Goal: Task Accomplishment & Management: Manage account settings

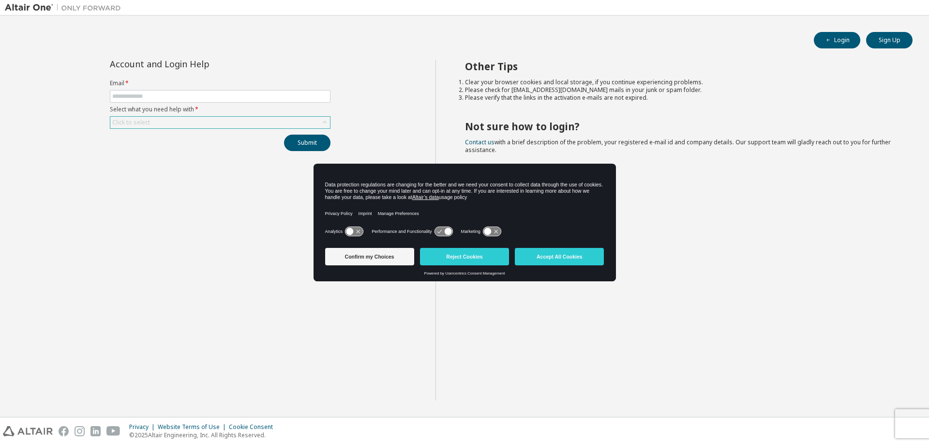
click at [211, 120] on div "Click to select" at bounding box center [220, 123] width 220 height 12
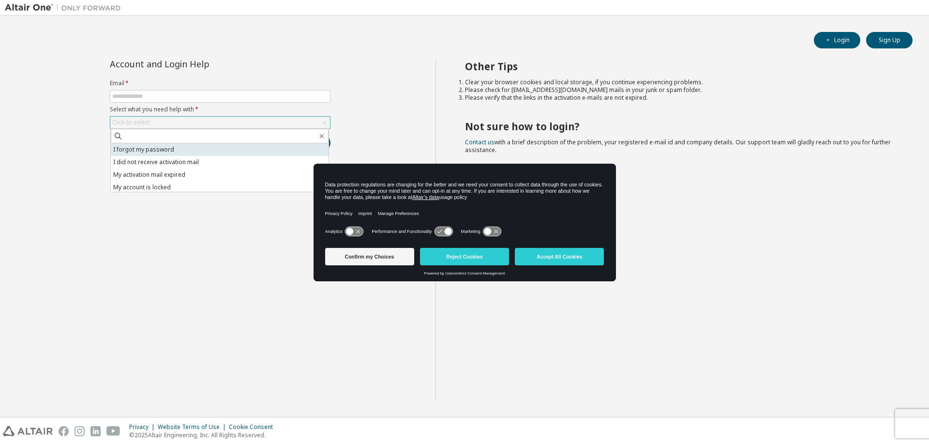
click at [162, 152] on li "I forgot my password" at bounding box center [220, 149] width 218 height 13
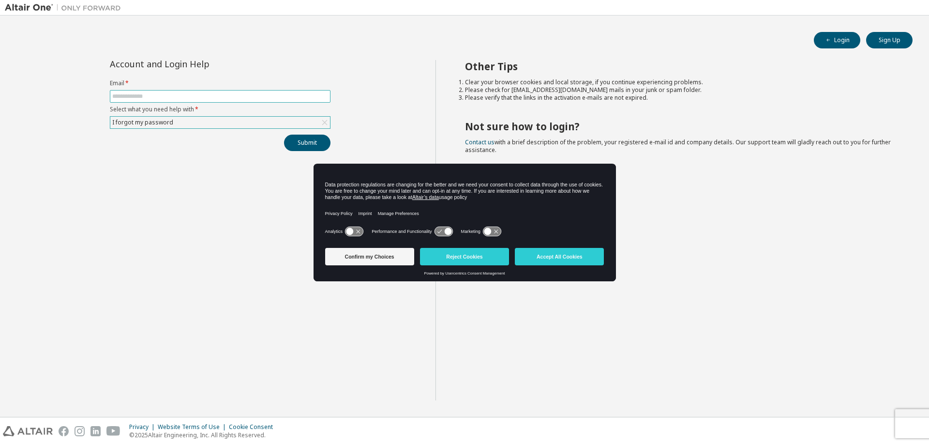
click at [177, 98] on input "text" at bounding box center [220, 96] width 216 height 8
type input "**********"
click at [315, 144] on button "Submit" at bounding box center [307, 143] width 46 height 16
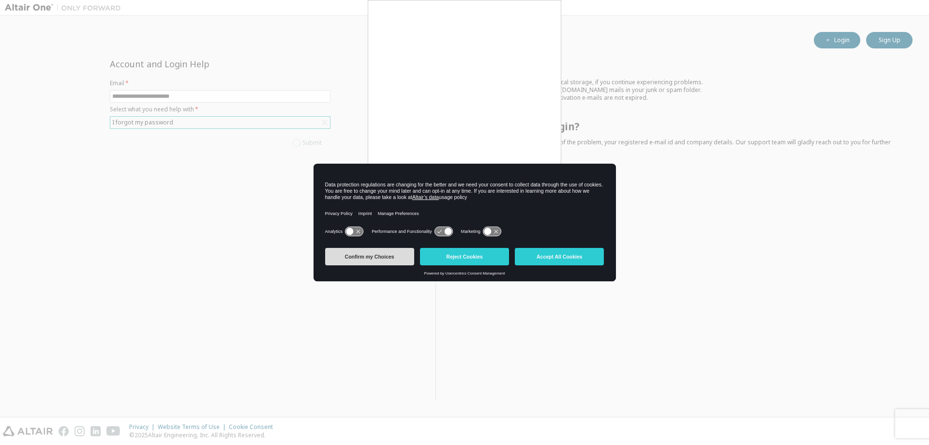
click at [381, 259] on button "Confirm my Choices" at bounding box center [369, 256] width 89 height 17
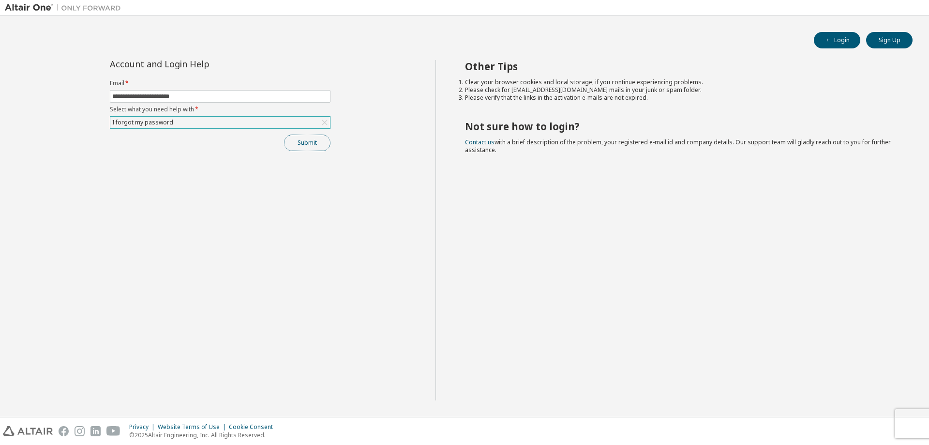
click at [308, 146] on button "Submit" at bounding box center [307, 143] width 46 height 16
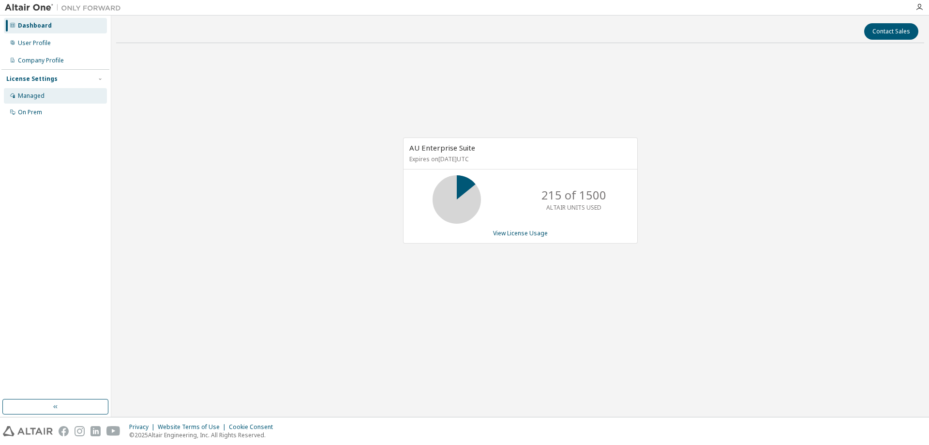
click at [38, 94] on div "Managed" at bounding box center [31, 96] width 27 height 8
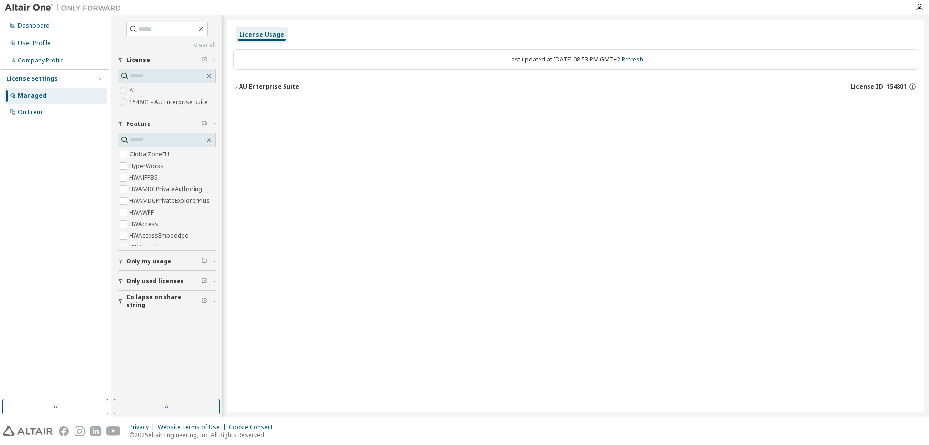
click at [236, 86] on icon "button" at bounding box center [236, 86] width 2 height 3
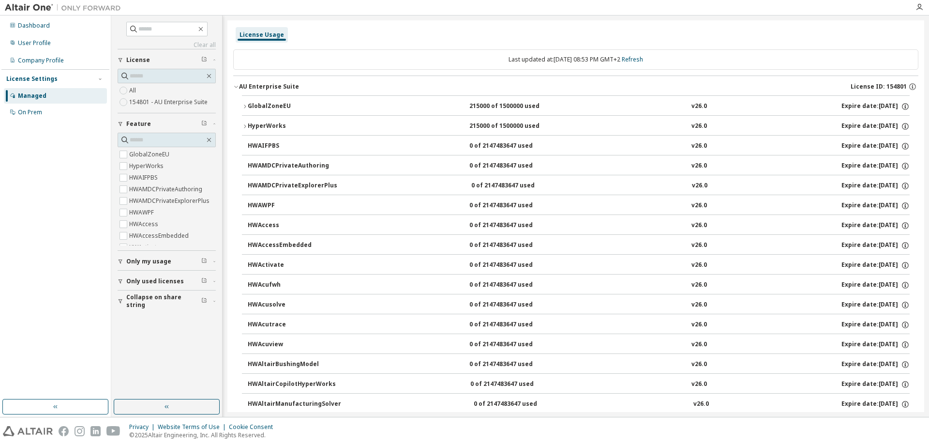
click at [49, 77] on div "License Settings" at bounding box center [31, 79] width 51 height 8
click at [40, 40] on div "User Profile" at bounding box center [34, 43] width 33 height 8
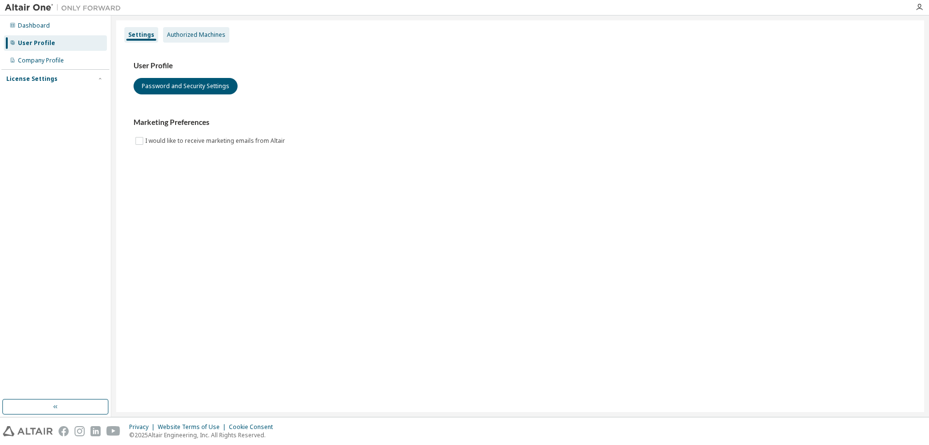
click at [173, 33] on div "Authorized Machines" at bounding box center [196, 35] width 59 height 8
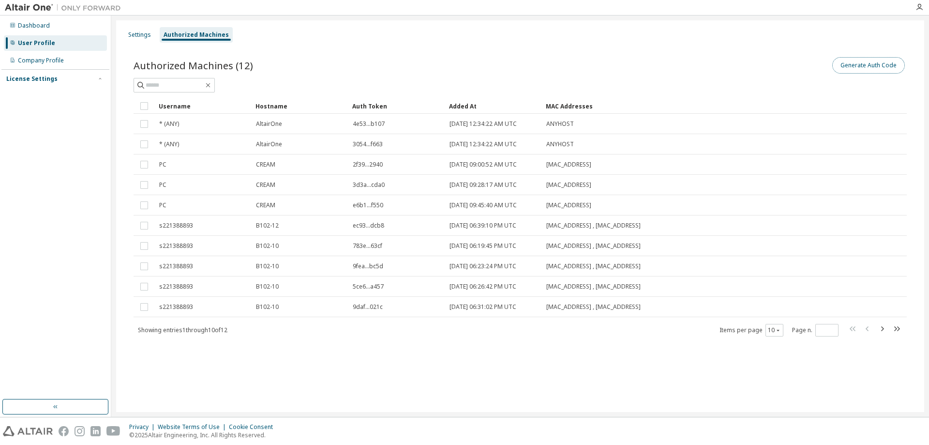
click at [868, 65] on button "Generate Auth Code" at bounding box center [868, 65] width 73 height 16
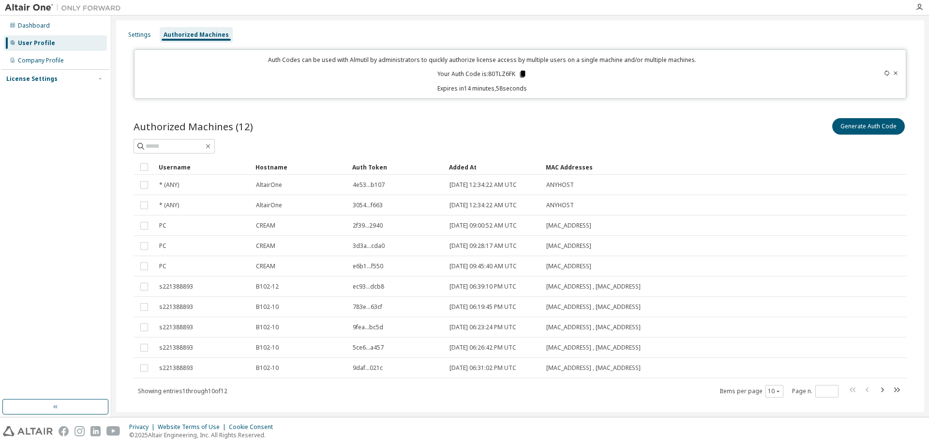
click at [519, 75] on icon at bounding box center [522, 74] width 9 height 9
click at [520, 74] on icon at bounding box center [522, 74] width 5 height 7
click at [520, 73] on icon at bounding box center [522, 74] width 5 height 7
click at [518, 75] on icon at bounding box center [522, 74] width 9 height 9
